Goal: Task Accomplishment & Management: Use online tool/utility

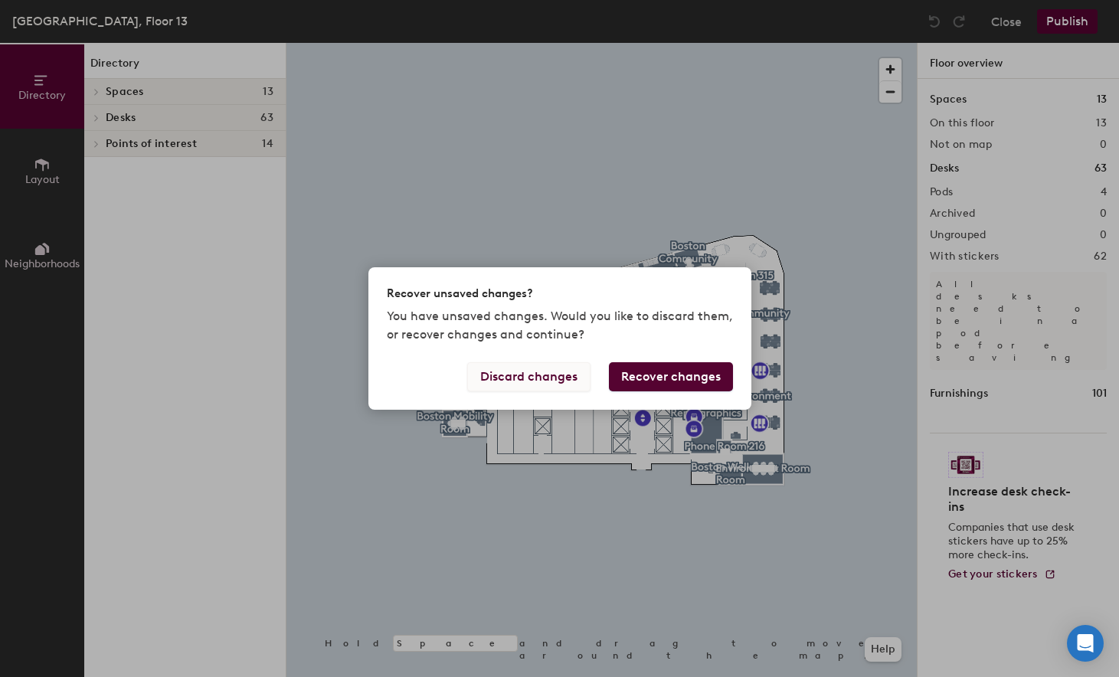
click at [546, 379] on button "Discard changes" at bounding box center [528, 376] width 123 height 29
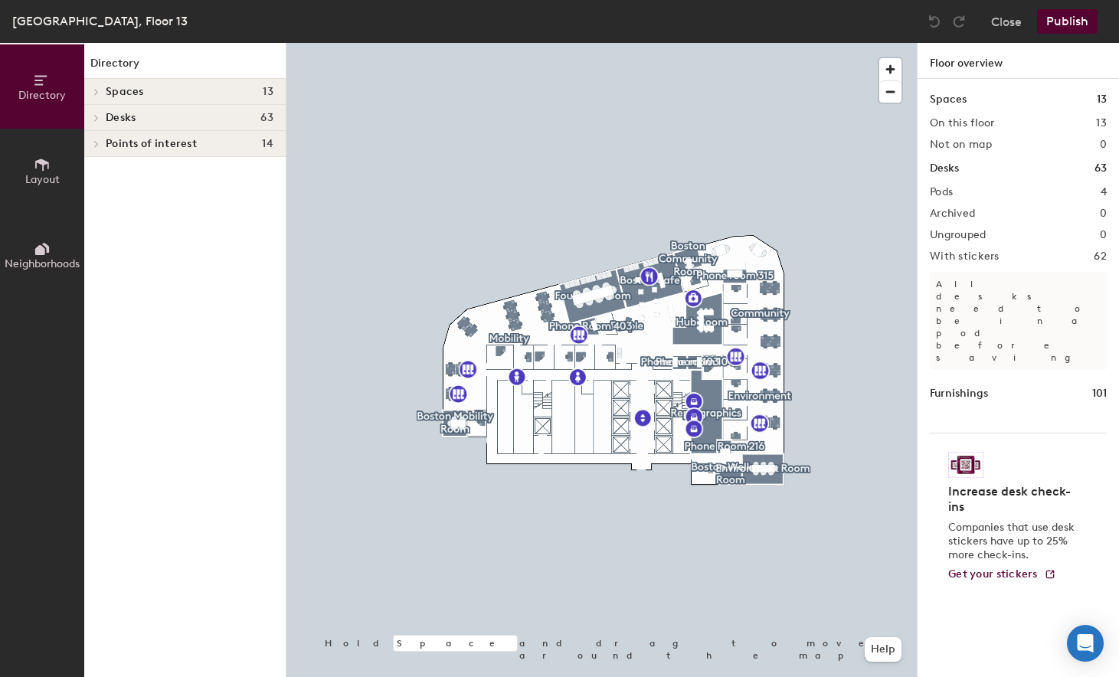
click at [616, 43] on div at bounding box center [602, 43] width 631 height 0
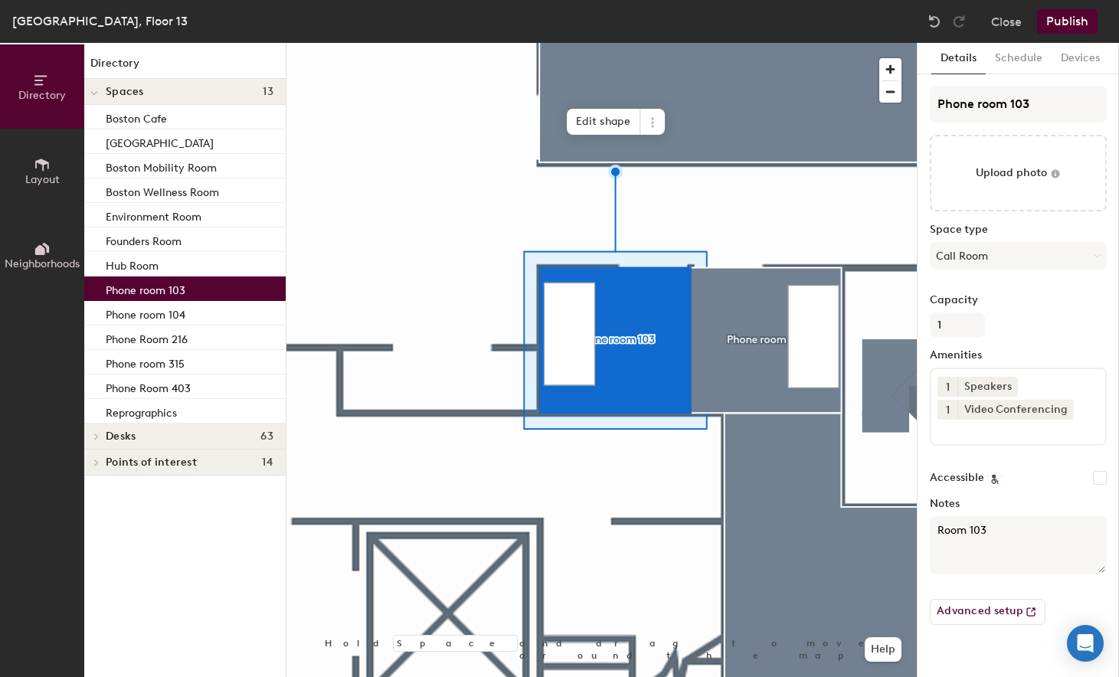
drag, startPoint x: 185, startPoint y: 288, endPoint x: 127, endPoint y: 288, distance: 57.5
click at [127, 288] on p "Phone room 103" at bounding box center [146, 289] width 80 height 18
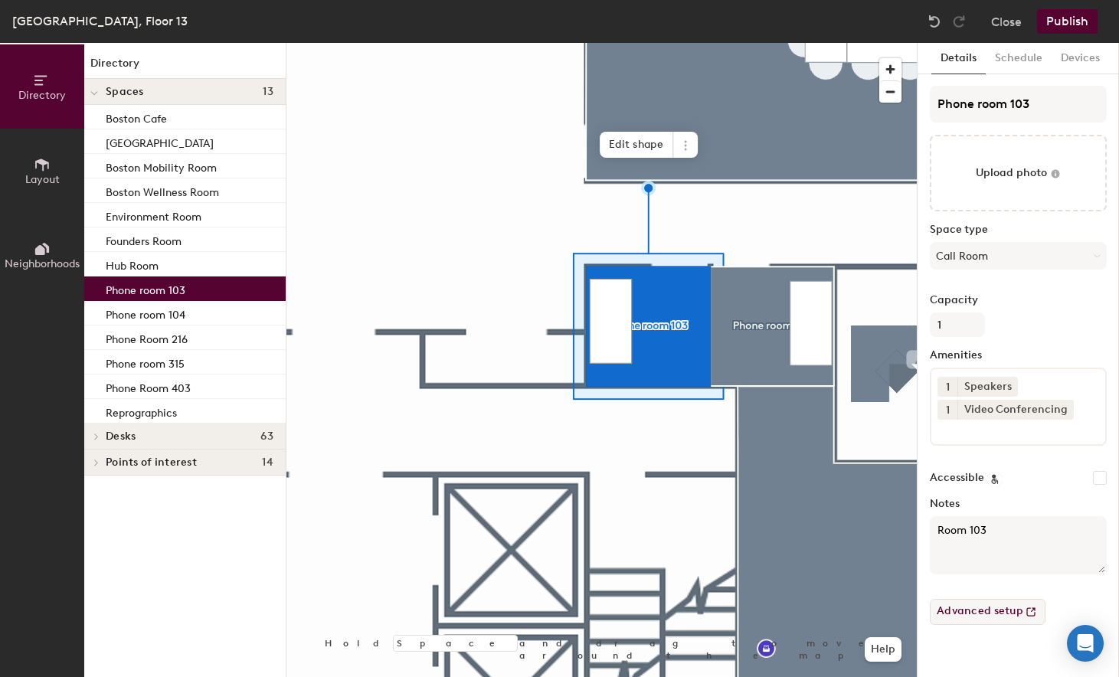
click at [1004, 610] on button "Advanced setup" at bounding box center [988, 612] width 116 height 26
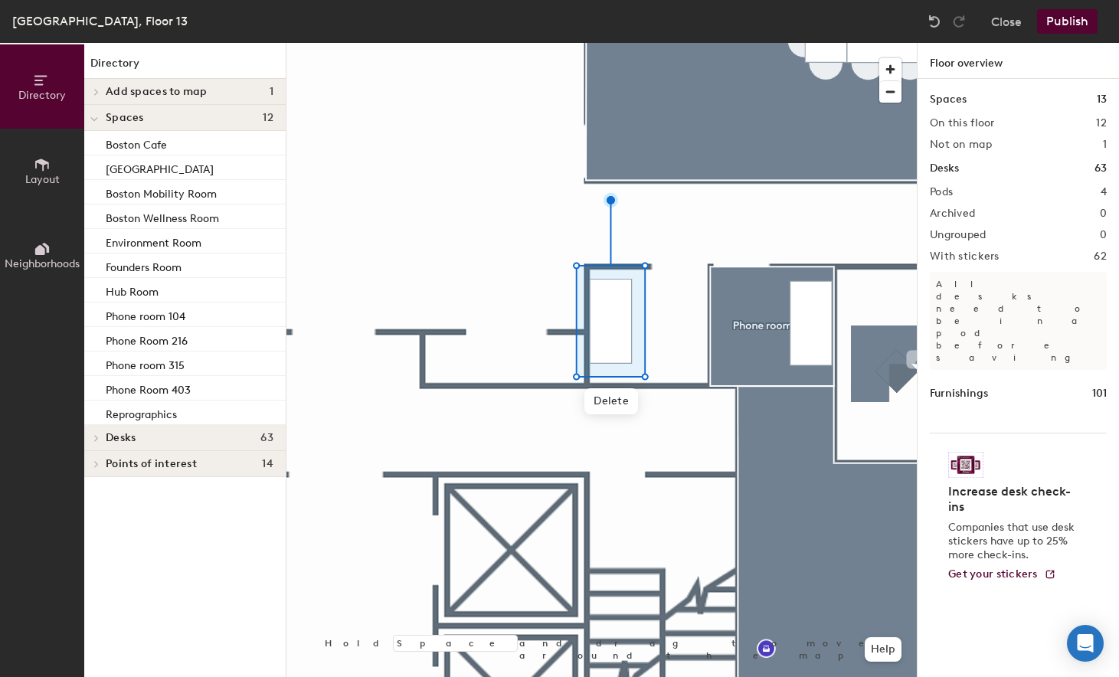
click at [957, 167] on h1 "Desks" at bounding box center [944, 168] width 29 height 17
click at [1027, 171] on div "Desks 63" at bounding box center [1018, 168] width 177 height 17
click at [43, 176] on span "Layout" at bounding box center [42, 179] width 34 height 13
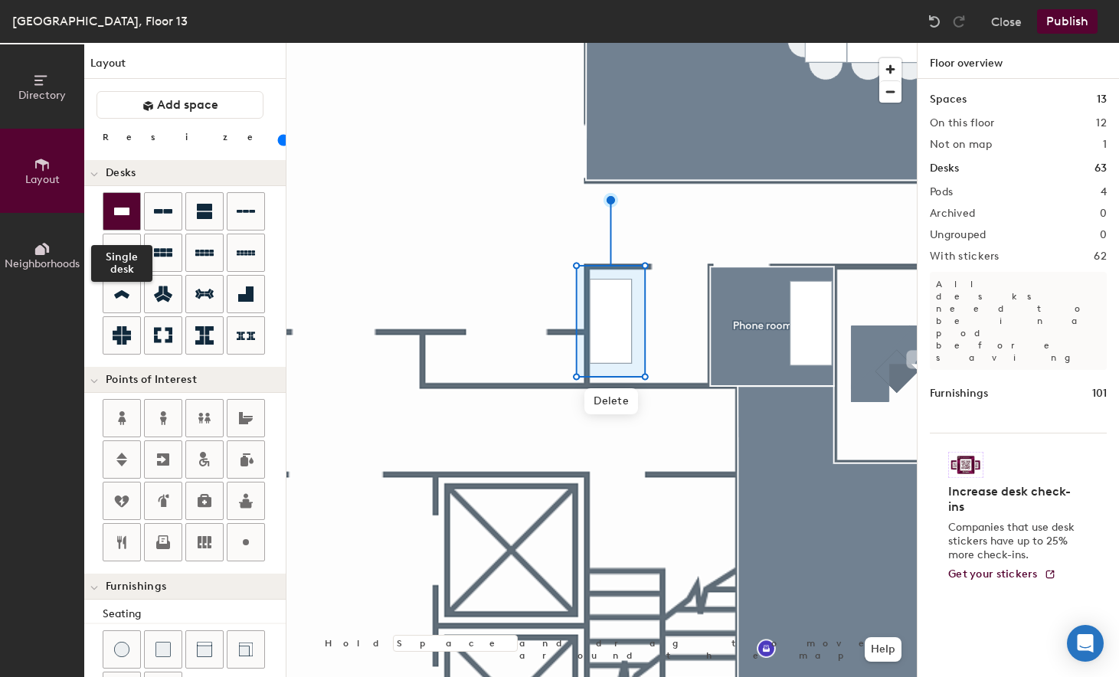
click at [128, 212] on icon at bounding box center [121, 212] width 15 height 8
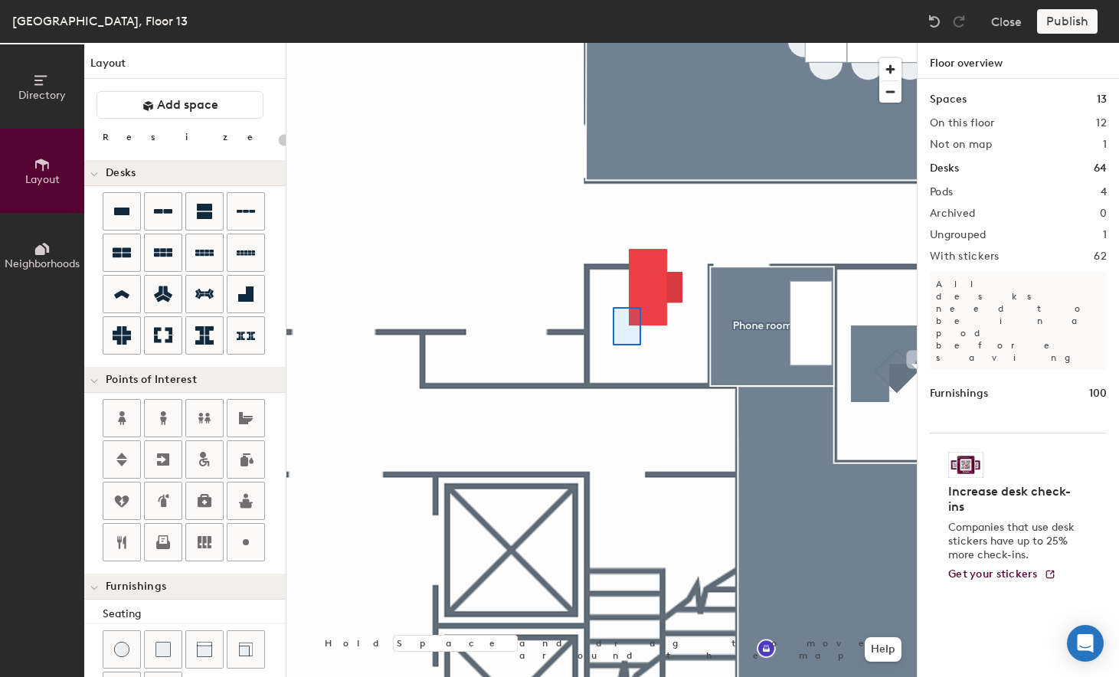
type input "100"
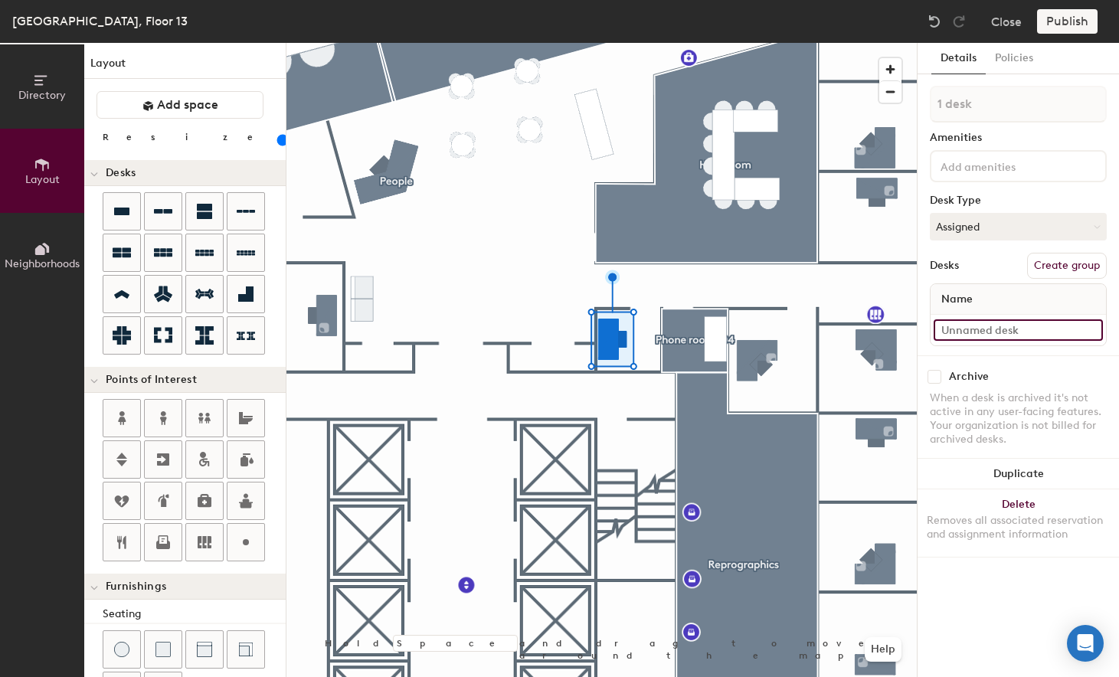
click at [1019, 331] on input at bounding box center [1018, 330] width 169 height 21
click at [903, 324] on div "Directory Layout Neighborhoods Layout Add space Resize Desks Points of Interest…" at bounding box center [559, 360] width 1119 height 634
drag, startPoint x: 1023, startPoint y: 331, endPoint x: 922, endPoint y: 331, distance: 100.4
click at [922, 331] on div "Details Policies 1 desk Amenities Desk Type Assigned Desks Create group Name Ar…" at bounding box center [1019, 360] width 202 height 634
type input "Focus 103"
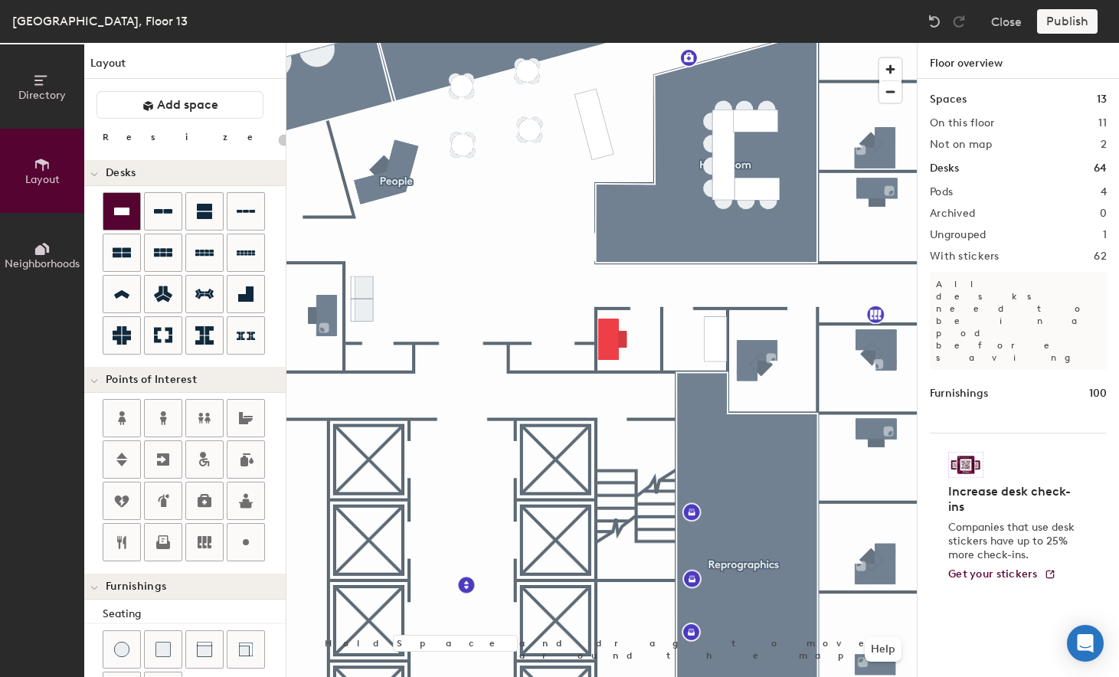
click at [114, 219] on icon at bounding box center [122, 211] width 18 height 18
type input "100"
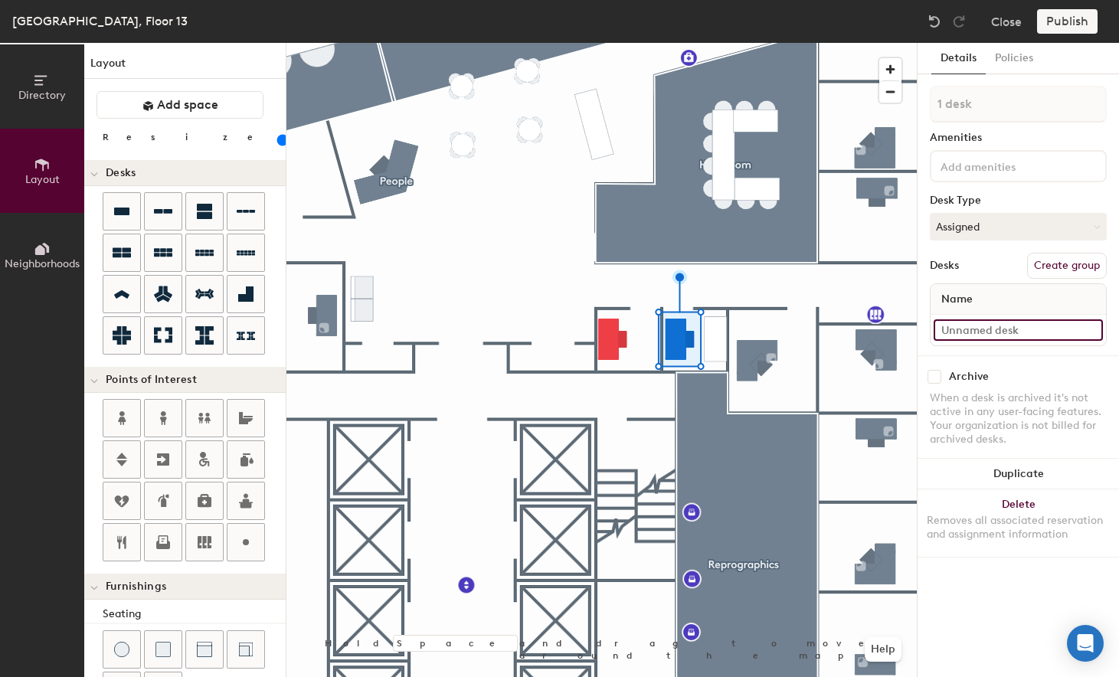
click at [1037, 335] on input at bounding box center [1018, 330] width 169 height 21
type input "Focus 104"
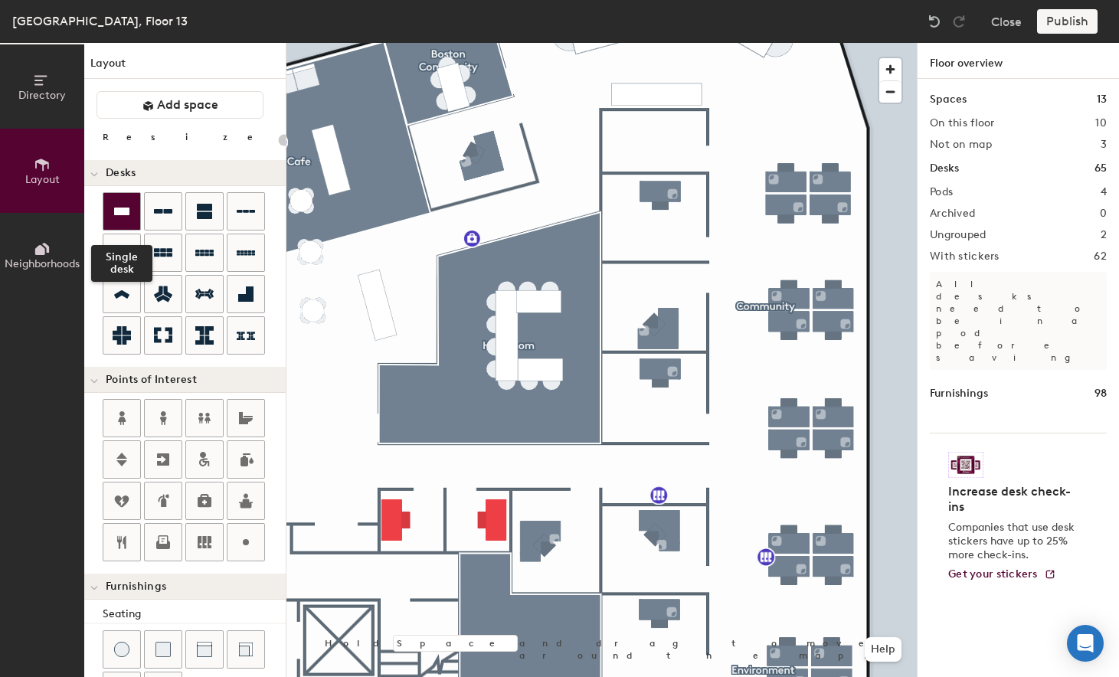
click at [124, 218] on icon at bounding box center [122, 211] width 18 height 18
type input "100"
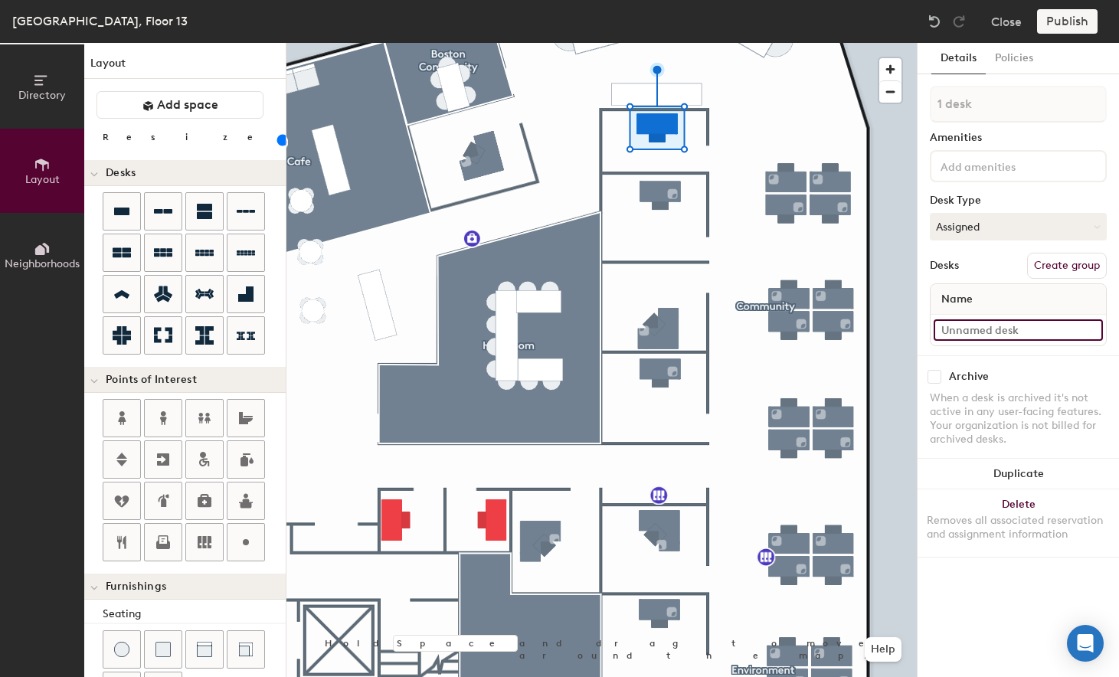
click at [987, 334] on input at bounding box center [1018, 330] width 169 height 21
type input "Focus 315"
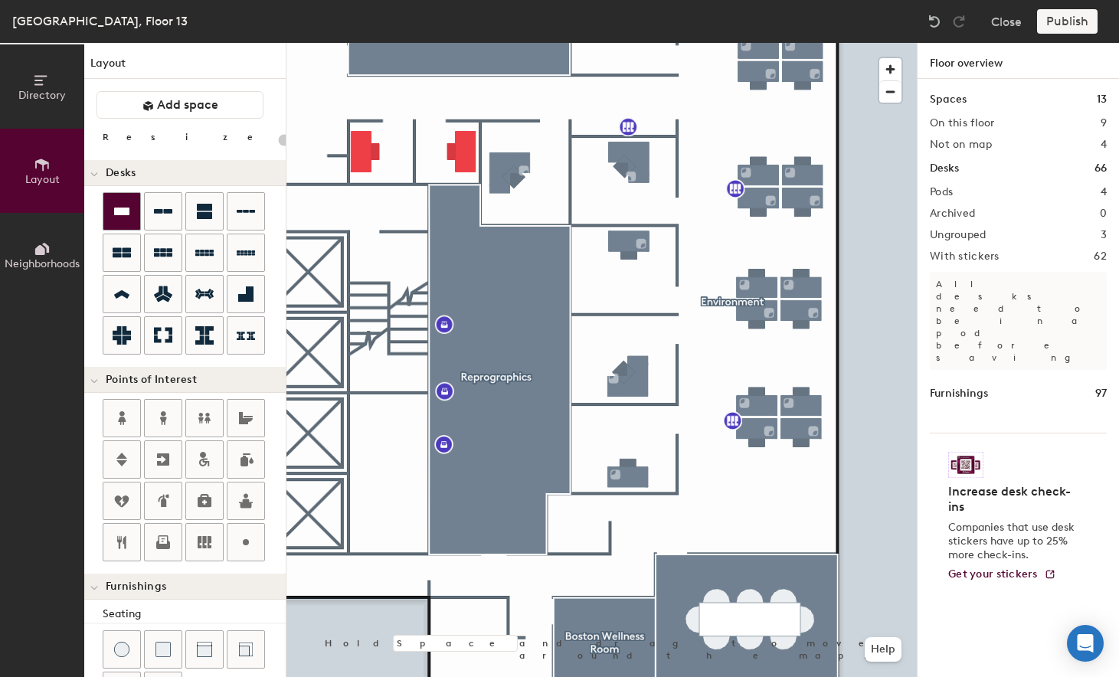
click at [134, 205] on div at bounding box center [121, 211] width 37 height 37
type input "100"
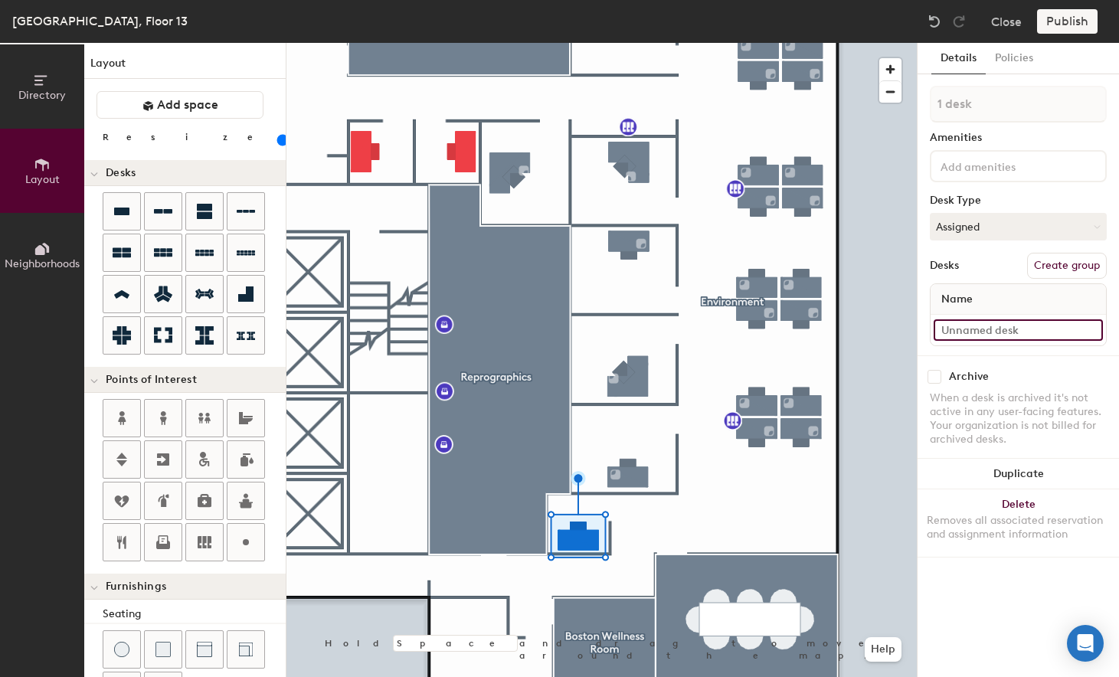
click at [976, 335] on input at bounding box center [1018, 330] width 169 height 21
type input "Focus 216"
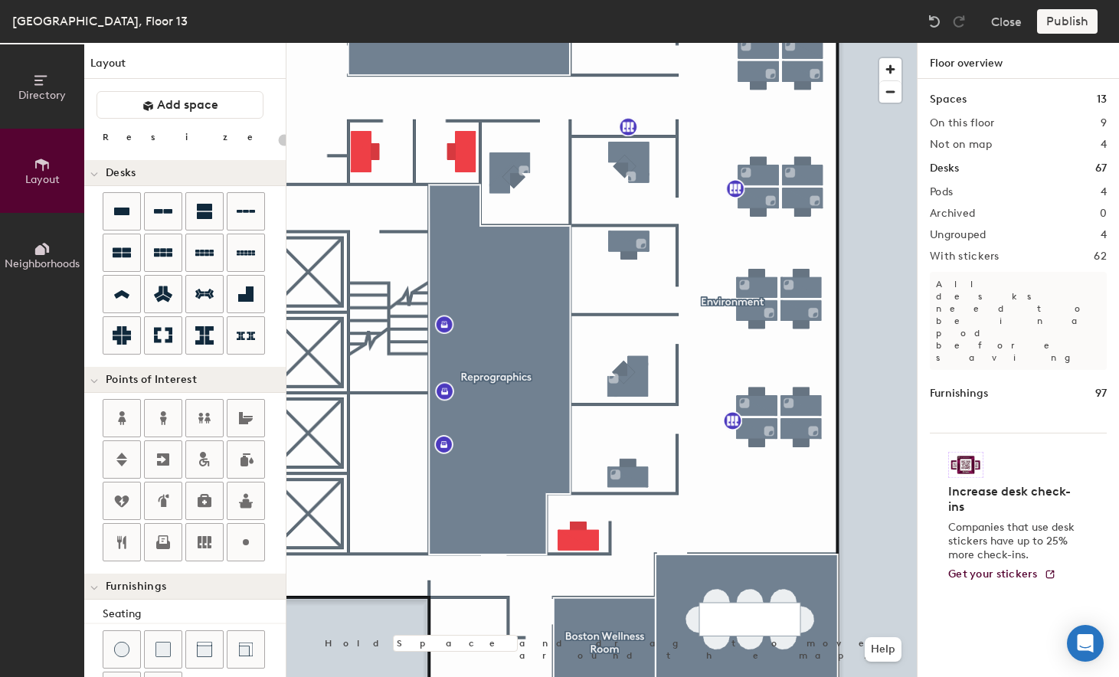
click at [675, 677] on html "Skip navigation Schedule Office People Analytics Visits Deliveries Services Man…" at bounding box center [559, 338] width 1119 height 677
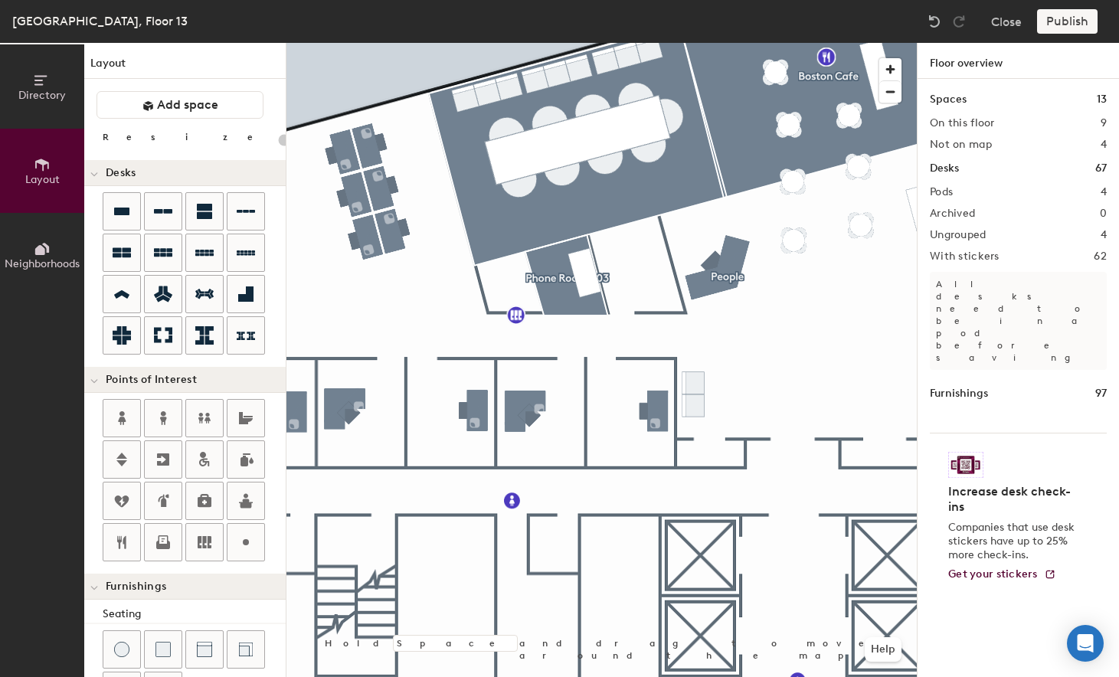
click at [569, 43] on div at bounding box center [602, 43] width 631 height 0
click at [129, 207] on icon at bounding box center [122, 211] width 18 height 18
type input "100"
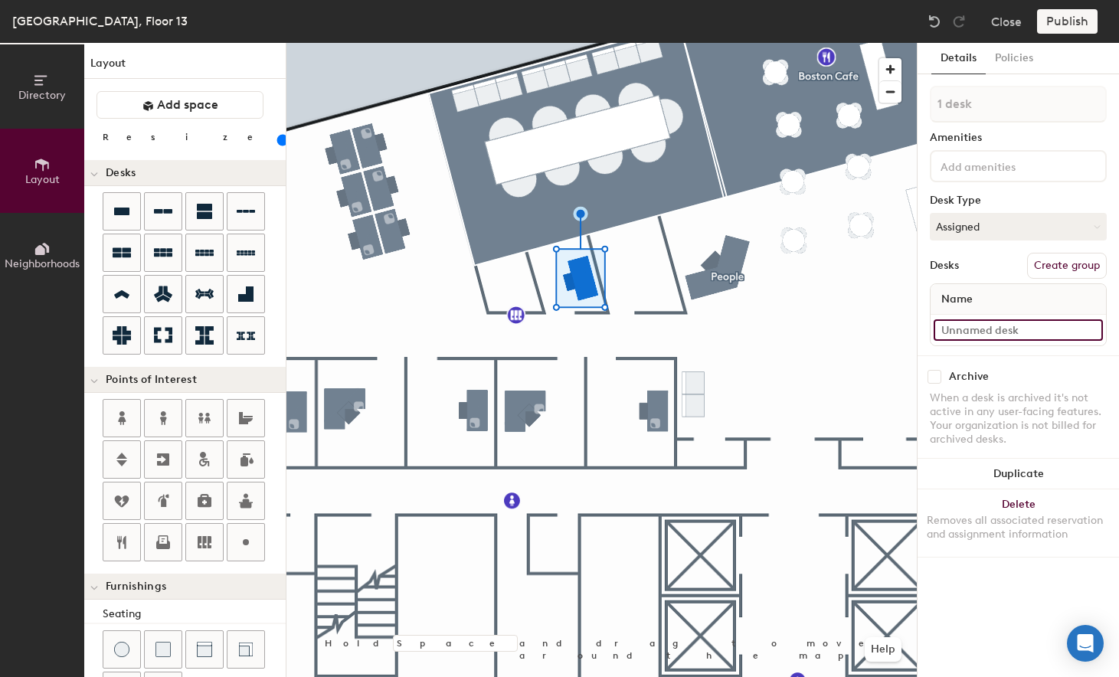
click at [1018, 324] on input at bounding box center [1018, 330] width 169 height 21
type input "Focus 403"
click at [636, 43] on div at bounding box center [602, 43] width 631 height 0
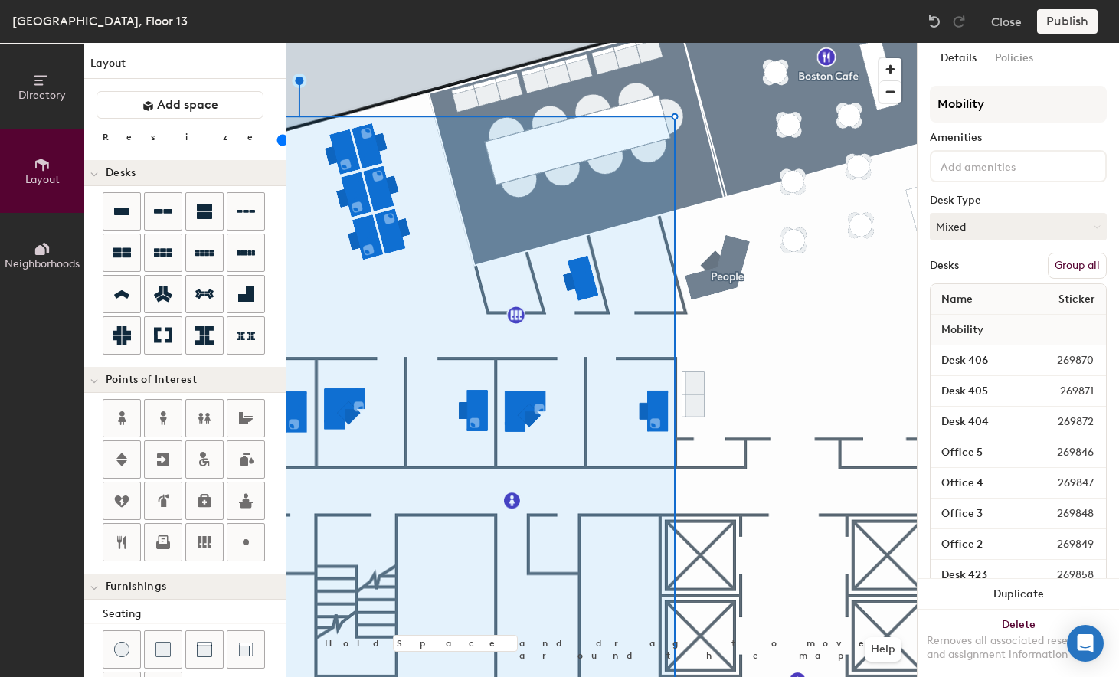
click at [1066, 263] on button "Group all" at bounding box center [1077, 266] width 59 height 26
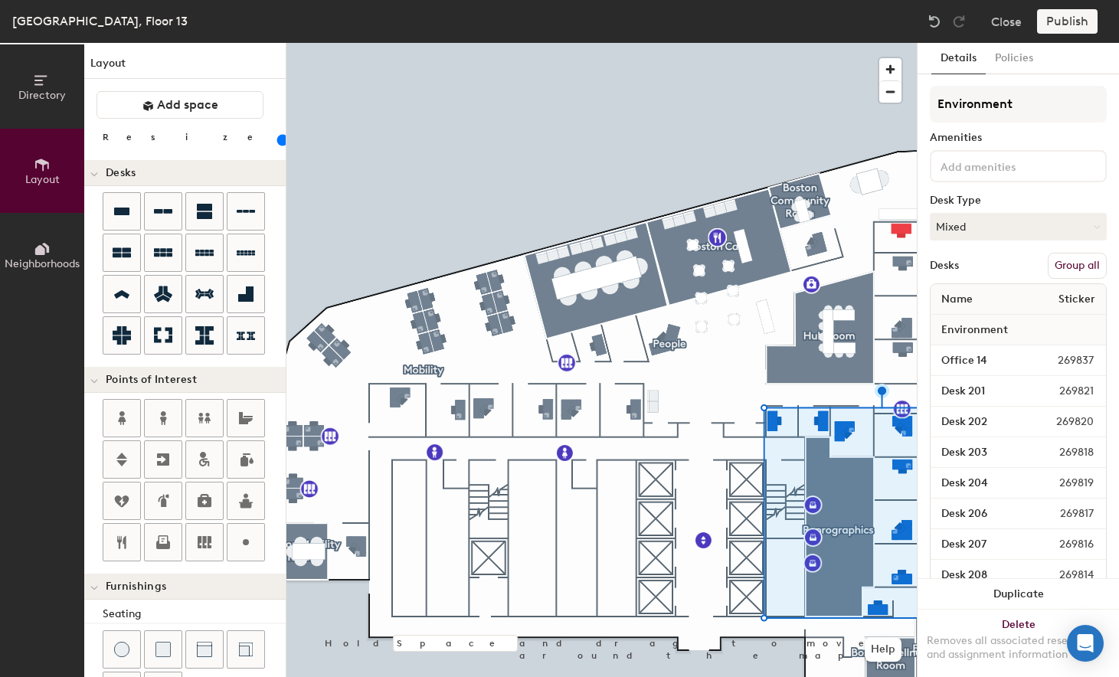
click at [1077, 269] on button "Group all" at bounding box center [1077, 266] width 59 height 26
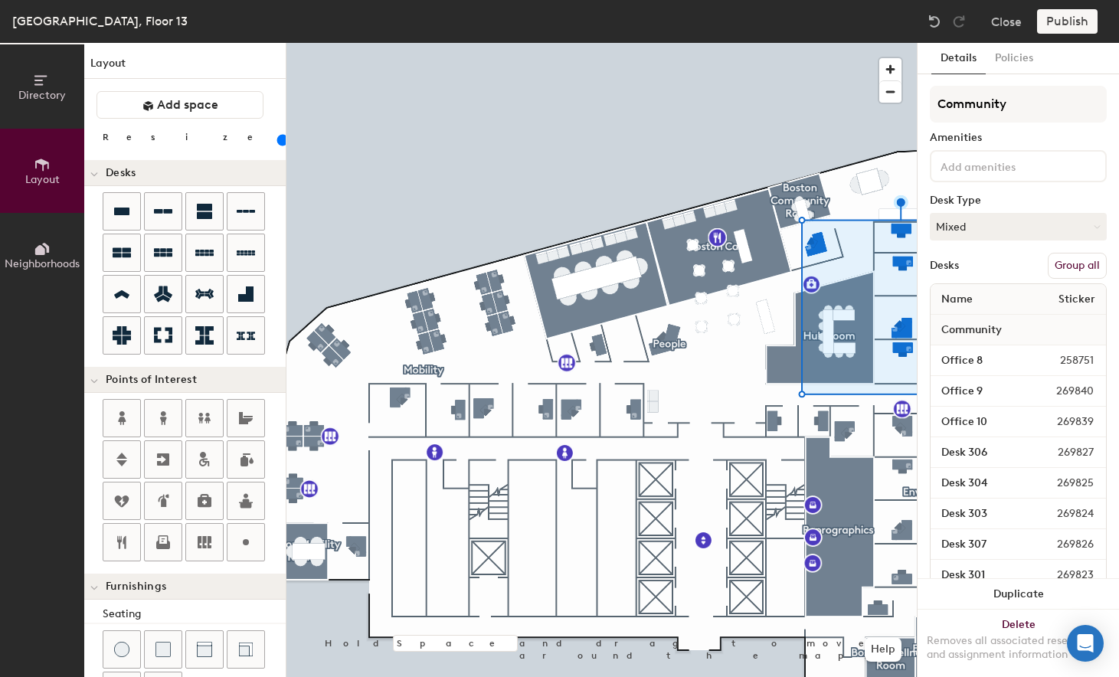
click at [1066, 267] on button "Group all" at bounding box center [1077, 266] width 59 height 26
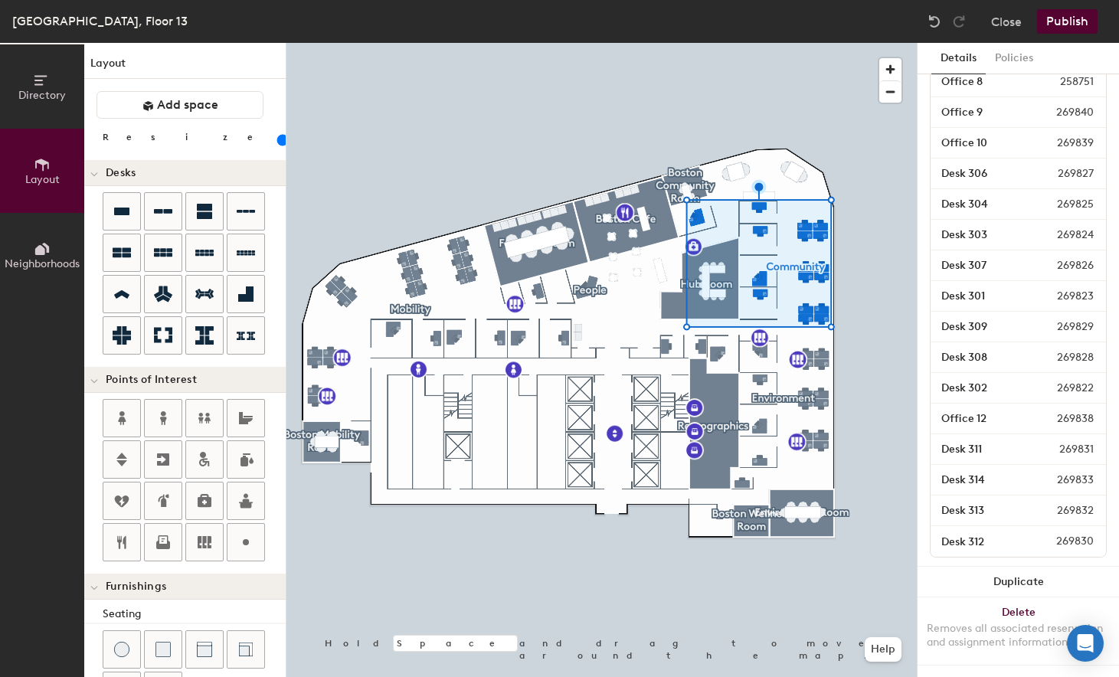
click at [1071, 18] on button "Publish" at bounding box center [1067, 21] width 61 height 25
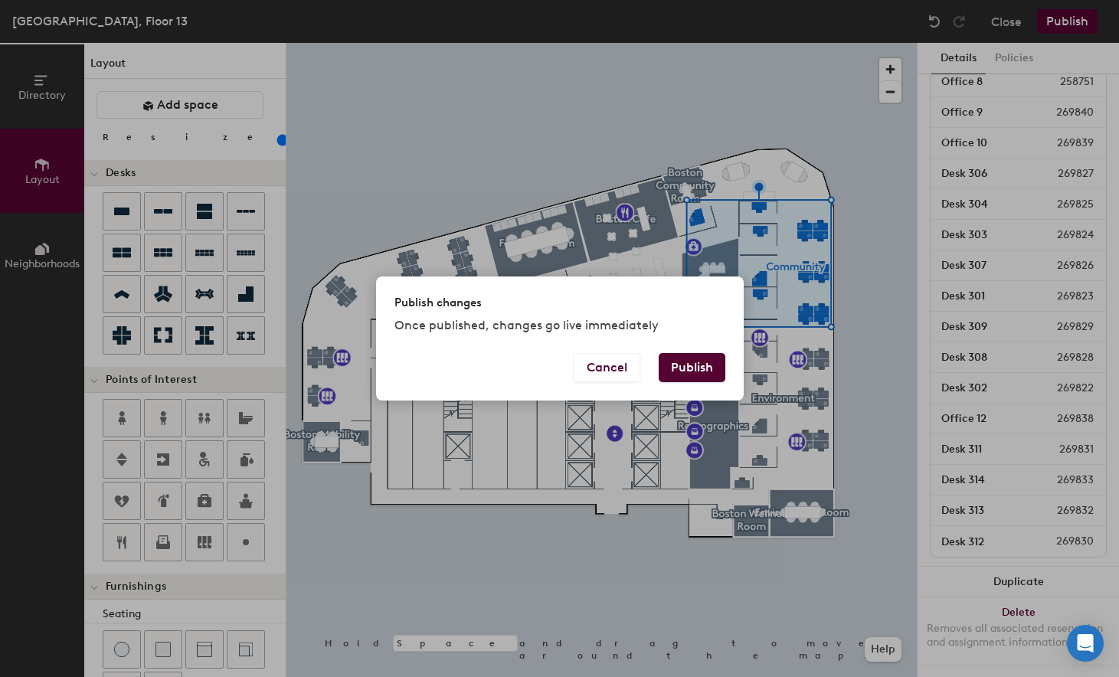
drag, startPoint x: 693, startPoint y: 367, endPoint x: 712, endPoint y: 365, distance: 19.3
click at [693, 367] on button "Publish" at bounding box center [692, 367] width 67 height 29
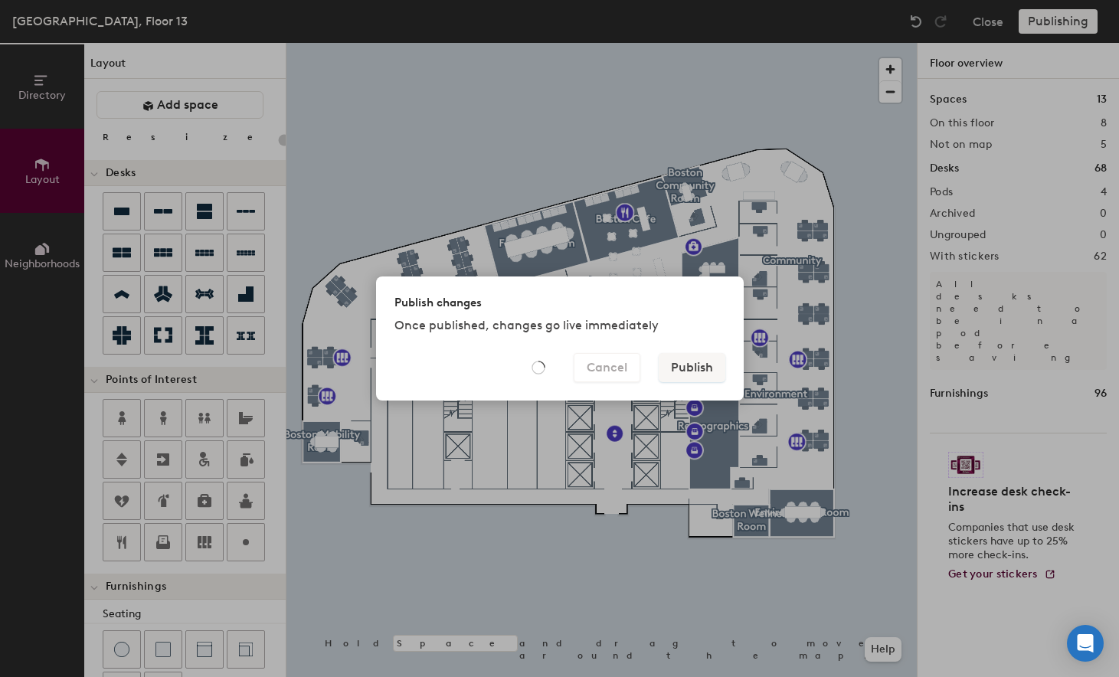
type input "20"
